Goal: Task Accomplishment & Management: Use online tool/utility

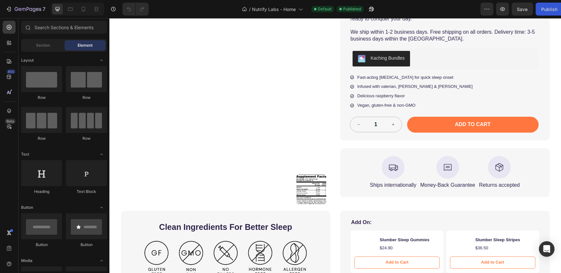
scroll to position [255, 0]
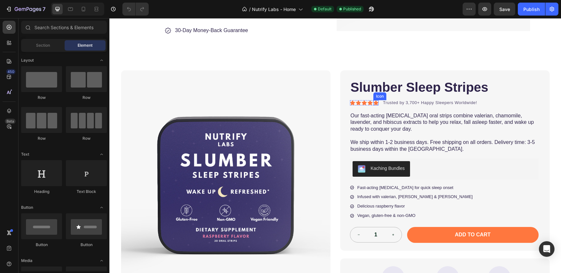
click at [382, 93] on div "Icon" at bounding box center [379, 97] width 13 height 8
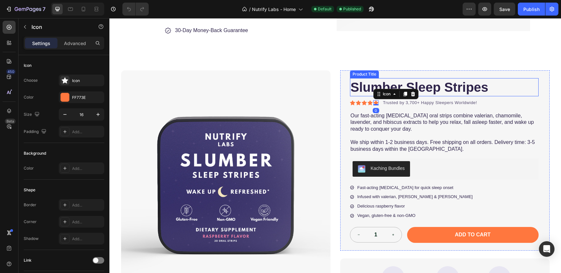
click at [365, 87] on h1 "Slumber Sleep Stripes" at bounding box center [444, 87] width 189 height 18
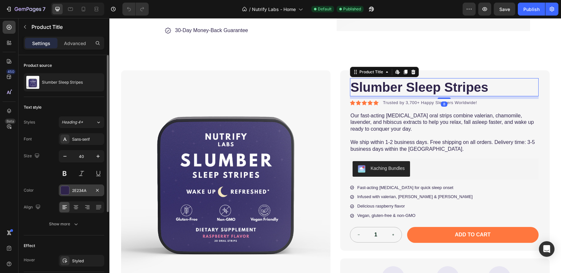
click at [71, 193] on div "2E234A" at bounding box center [81, 191] width 45 height 12
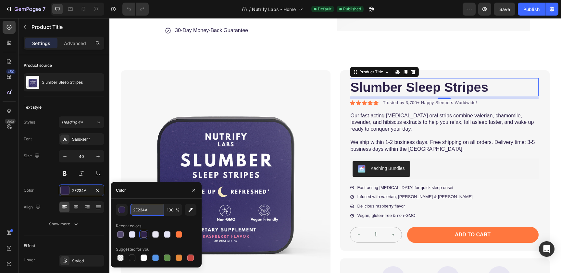
click at [145, 206] on input "2E234A" at bounding box center [147, 210] width 34 height 12
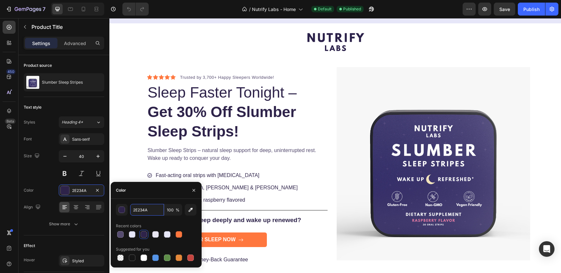
scroll to position [0, 0]
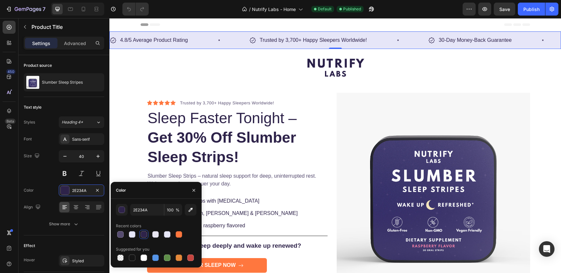
click at [271, 45] on div "4.8/5 Average Product Rating Item List Row Trusted by 3,700+ Happy Sleepers Wor…" at bounding box center [335, 41] width 452 height 18
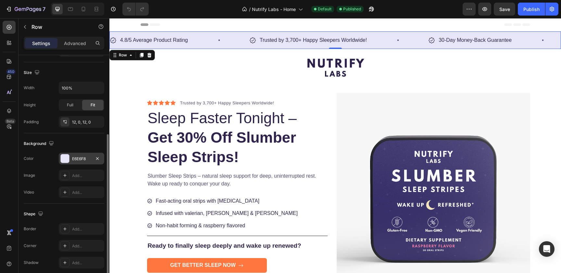
scroll to position [159, 0]
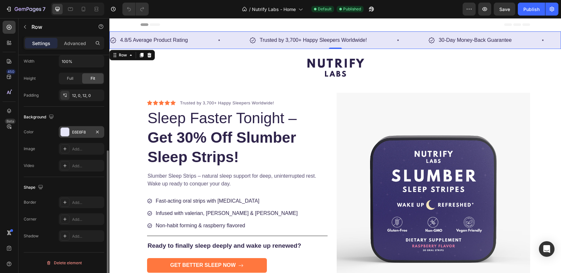
click at [74, 134] on div "E6E6F8" at bounding box center [81, 133] width 19 height 6
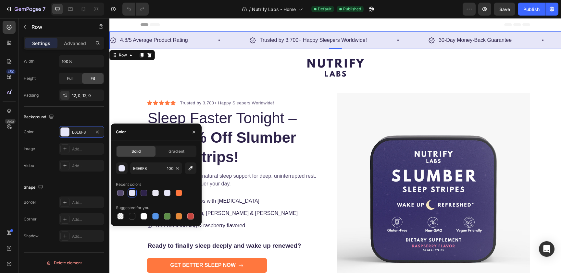
click at [227, 46] on div "4.8/5 Average Product Rating Item List Row Trusted by 3,700+ Happy Sleepers Wor…" at bounding box center [335, 41] width 452 height 18
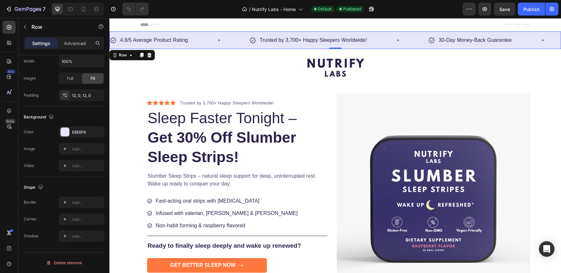
click at [227, 46] on div "4.8/5 Average Product Rating Item List Row Trusted by 3,700+ Happy Sleepers Wor…" at bounding box center [335, 41] width 452 height 18
click at [79, 134] on div "E6E6F8" at bounding box center [81, 133] width 19 height 6
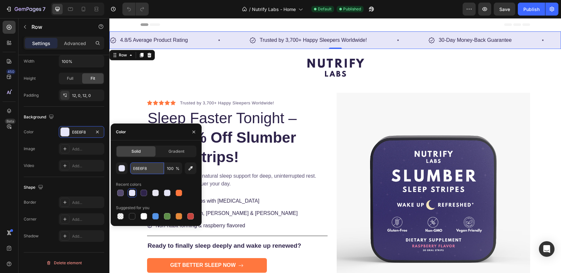
click at [150, 171] on input "E6E6F8" at bounding box center [147, 169] width 34 height 12
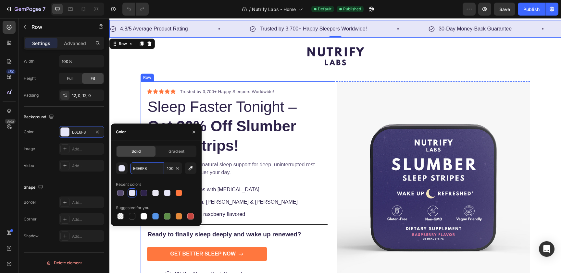
scroll to position [15, 0]
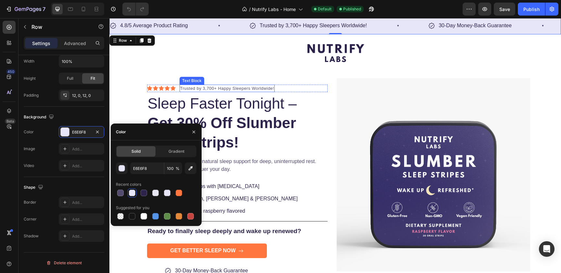
click at [254, 90] on p "Trusted by 3,700+ Happy Sleepers Worldwide!" at bounding box center [227, 88] width 94 height 6
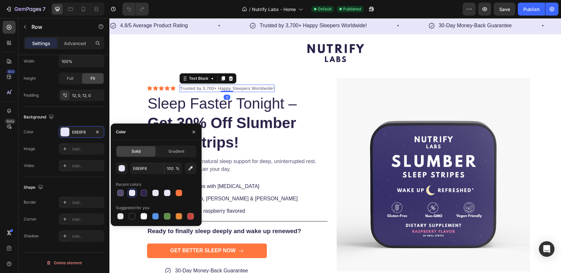
scroll to position [0, 0]
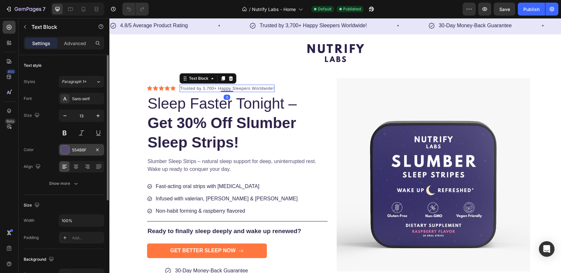
click at [79, 151] on div "554B6F" at bounding box center [81, 150] width 19 height 6
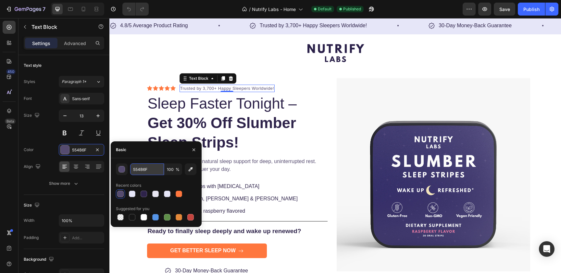
click at [145, 173] on input "554B6F" at bounding box center [147, 170] width 34 height 12
click at [229, 109] on h1 "Sleep Faster Tonight – Get 30% Off Slumber Sleep Strips!" at bounding box center [237, 123] width 181 height 59
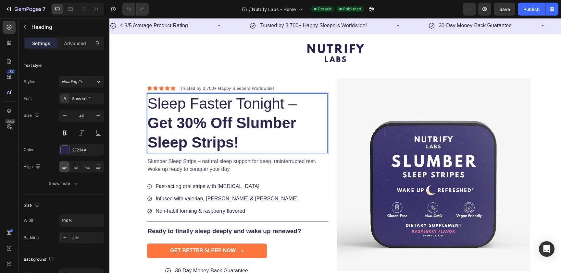
click at [210, 124] on strong "Get 30% Off Slumber Sleep Strips!" at bounding box center [222, 133] width 149 height 36
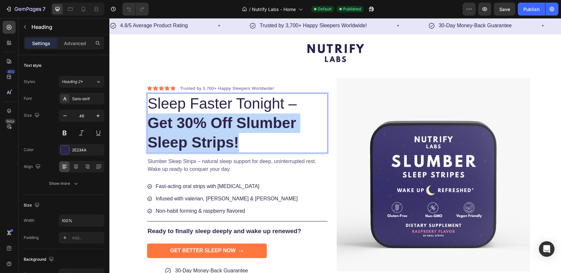
click at [210, 124] on strong "Get 30% Off Slumber Sleep Strips!" at bounding box center [222, 133] width 149 height 36
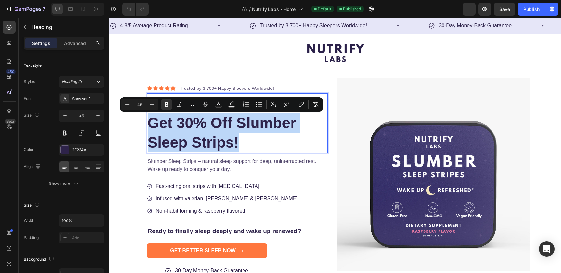
click at [247, 142] on p "Sleep Faster Tonight – Get 30% Off Slumber Sleep Strips!" at bounding box center [237, 123] width 179 height 58
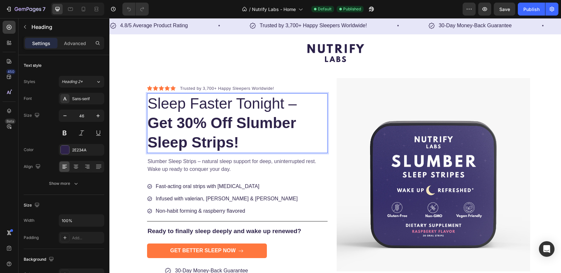
click at [262, 110] on p "Sleep Faster Tonight – Get 30% Off Slumber Sleep Strips!" at bounding box center [237, 123] width 179 height 58
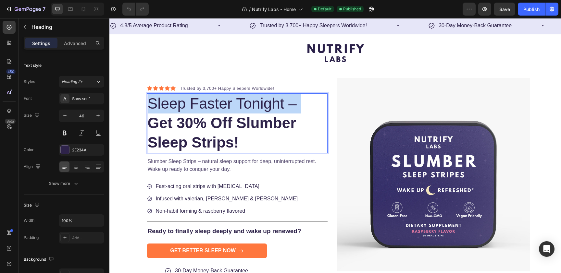
click at [262, 110] on p "Sleep Faster Tonight – Get 30% Off Slumber Sleep Strips!" at bounding box center [237, 123] width 179 height 58
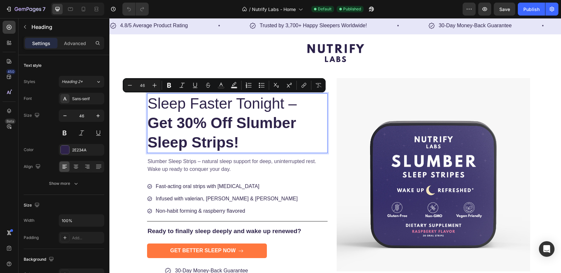
click at [248, 131] on strong "Get 30% Off Slumber Sleep Strips!" at bounding box center [222, 133] width 149 height 36
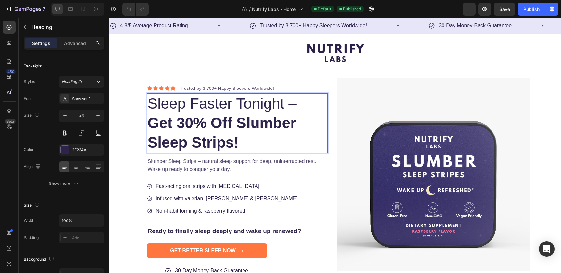
click at [224, 120] on strong "Get 30% Off Slumber Sleep Strips!" at bounding box center [222, 133] width 149 height 36
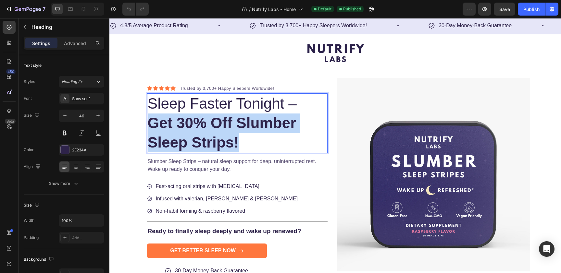
click at [224, 120] on strong "Get 30% Off Slumber Sleep Strips!" at bounding box center [222, 133] width 149 height 36
